Goal: Task Accomplishment & Management: Use online tool/utility

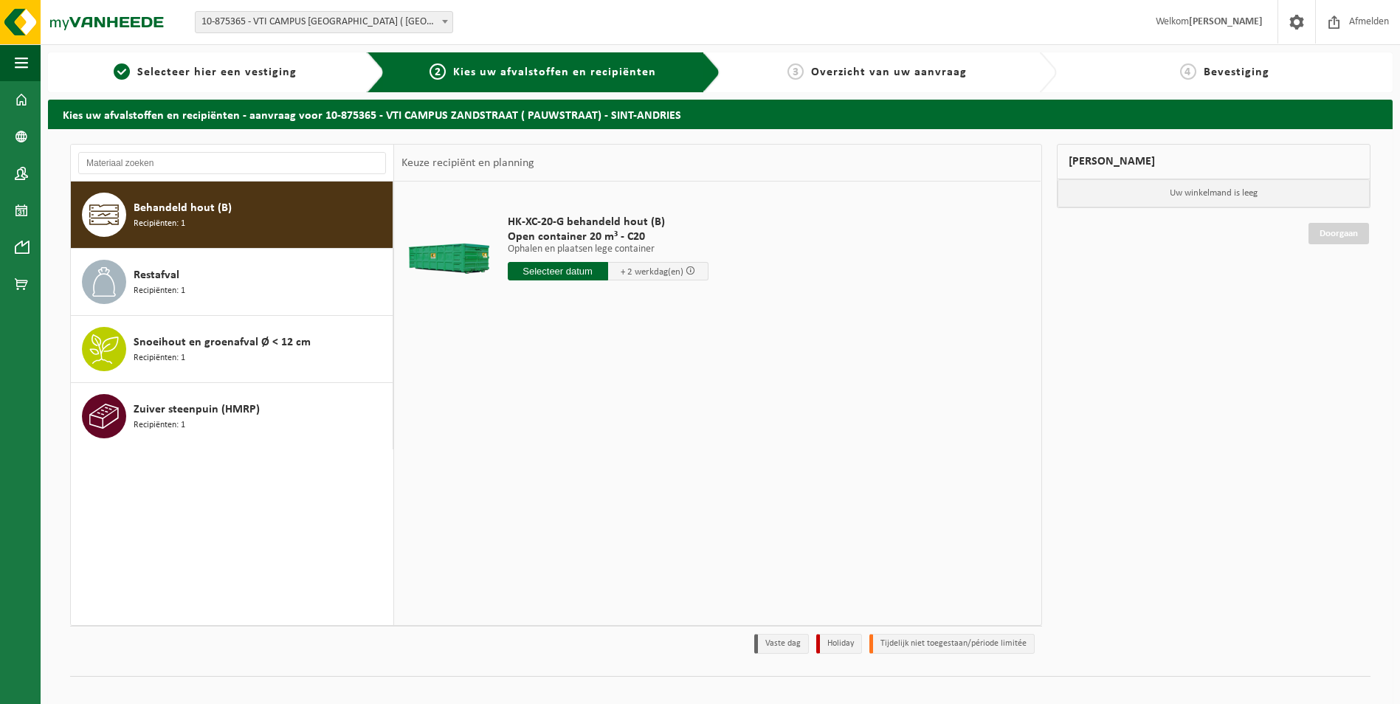
click at [575, 274] on input "text" at bounding box center [558, 271] width 100 height 18
click at [527, 447] on div "25" at bounding box center [521, 449] width 26 height 24
type input "Van [DATE]"
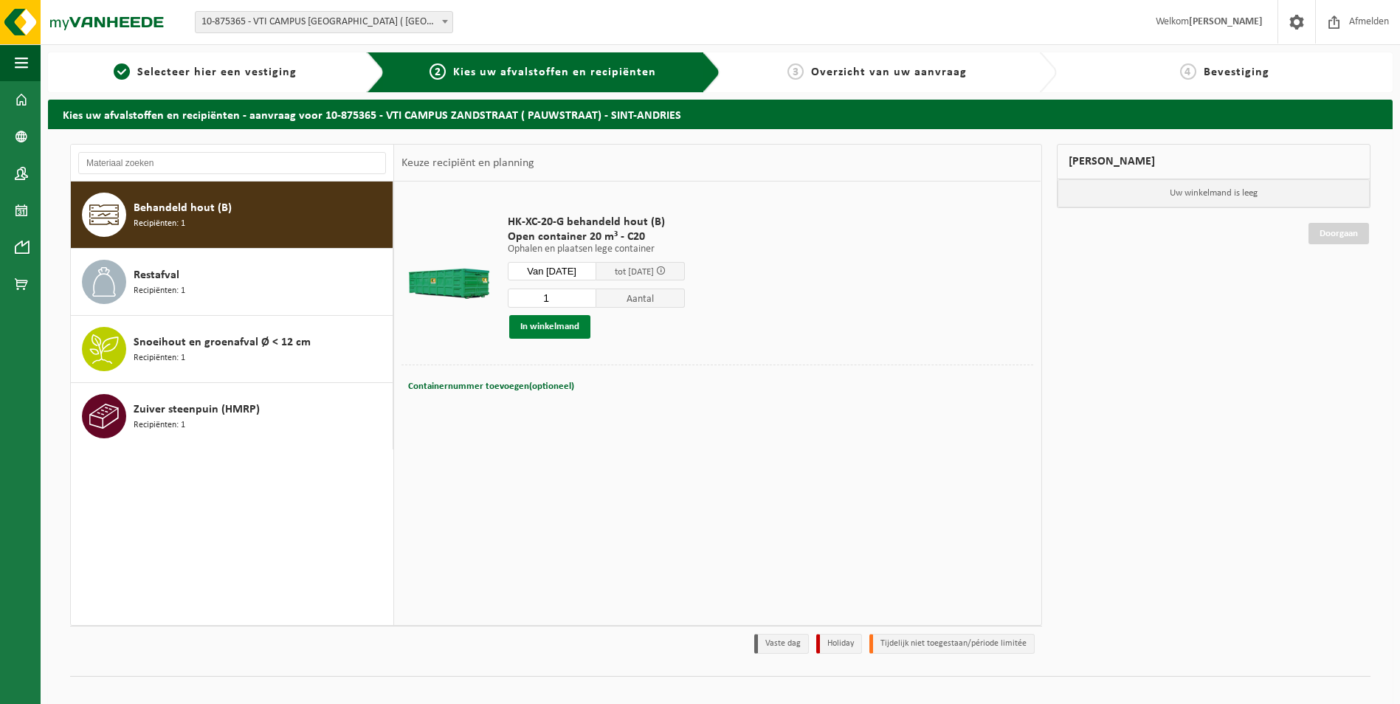
click at [571, 325] on button "In winkelmand" at bounding box center [549, 327] width 81 height 24
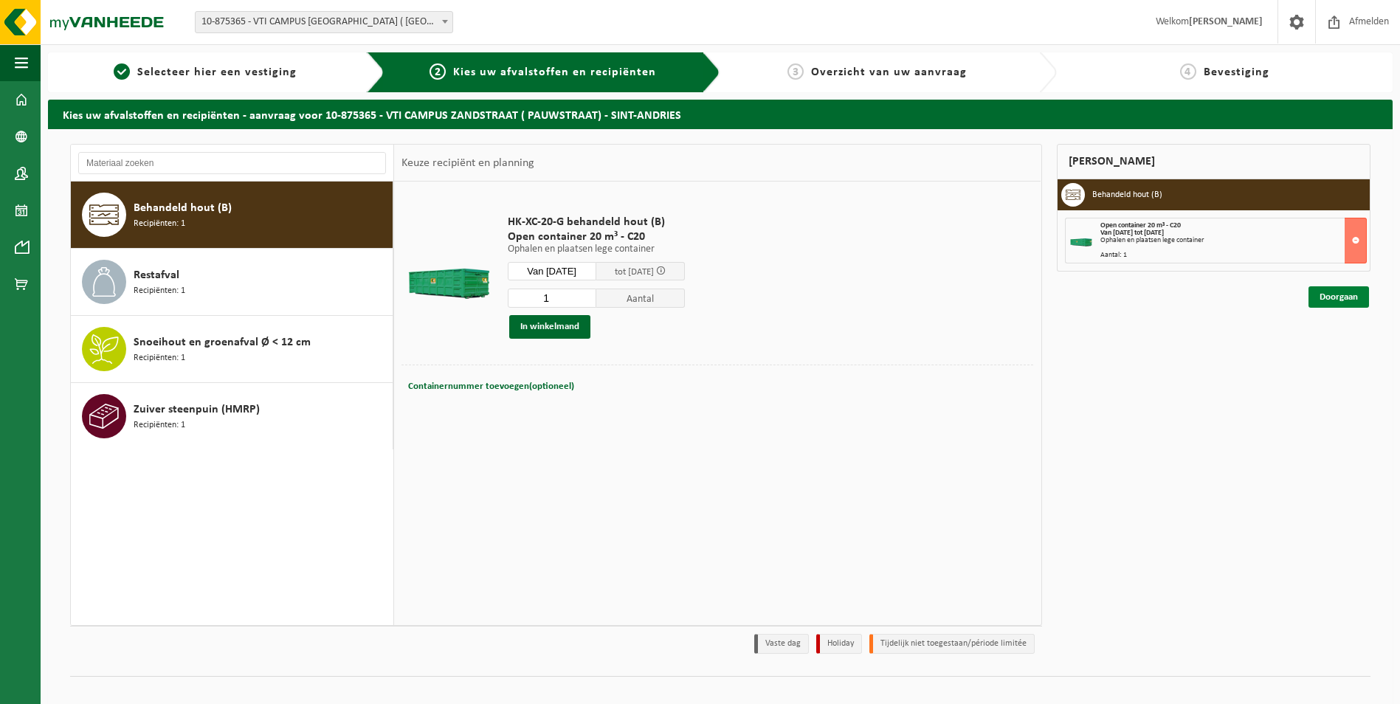
click at [1351, 301] on link "Doorgaan" at bounding box center [1338, 296] width 60 height 21
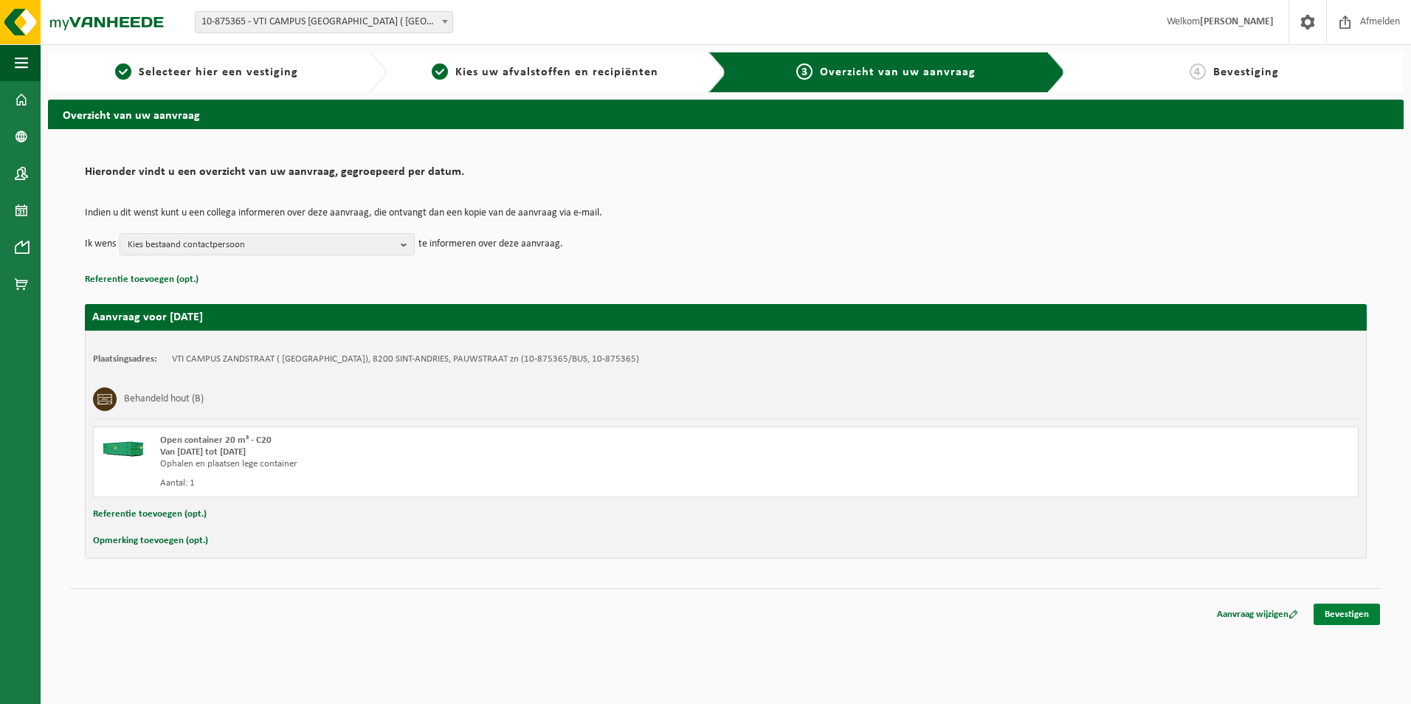
click at [1359, 616] on link "Bevestigen" at bounding box center [1346, 613] width 66 height 21
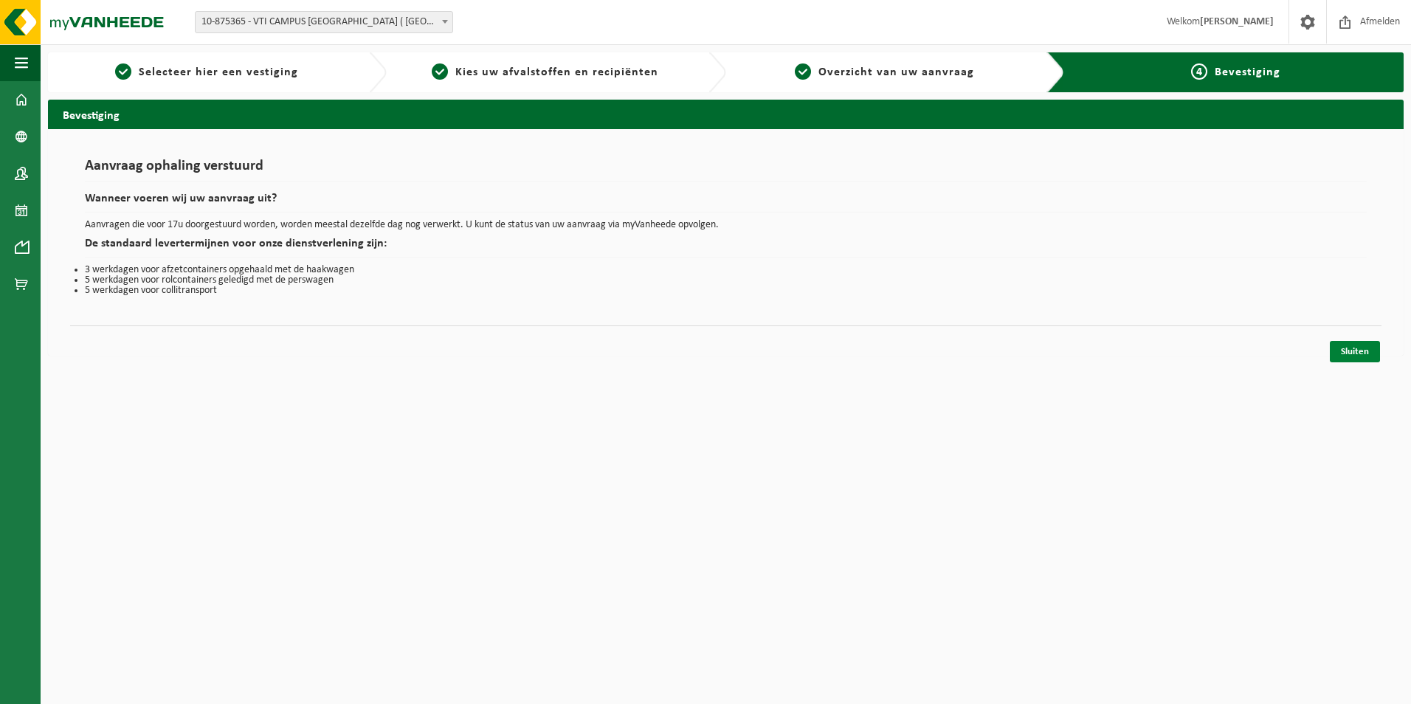
click at [1360, 354] on link "Sluiten" at bounding box center [1354, 351] width 50 height 21
